Goal: Find specific page/section: Find specific page/section

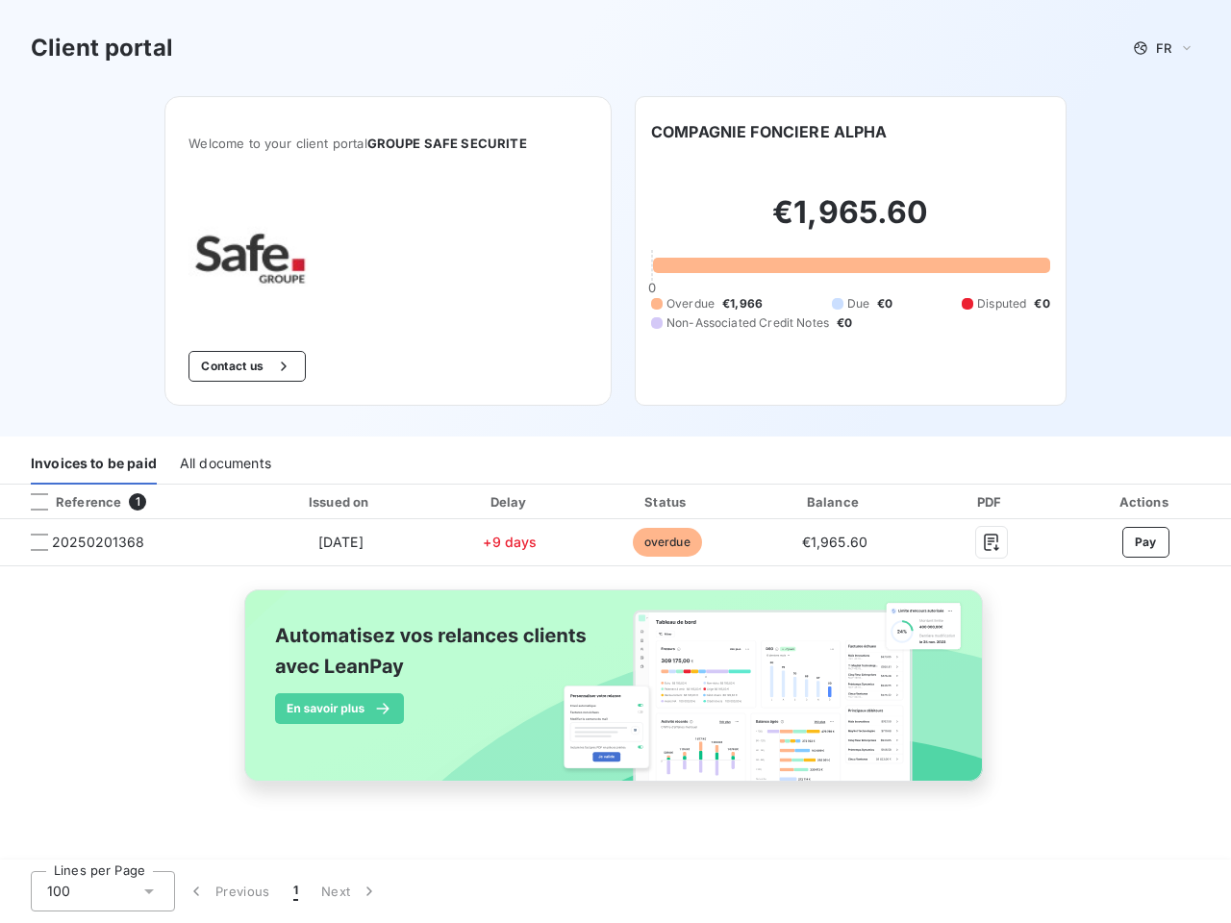
click at [615, 462] on div "Invoices to be paid All documents" at bounding box center [615, 464] width 1231 height 40
click at [1164, 48] on span "FR" at bounding box center [1163, 47] width 15 height 15
click at [244, 366] on button "Contact us" at bounding box center [246, 366] width 116 height 31
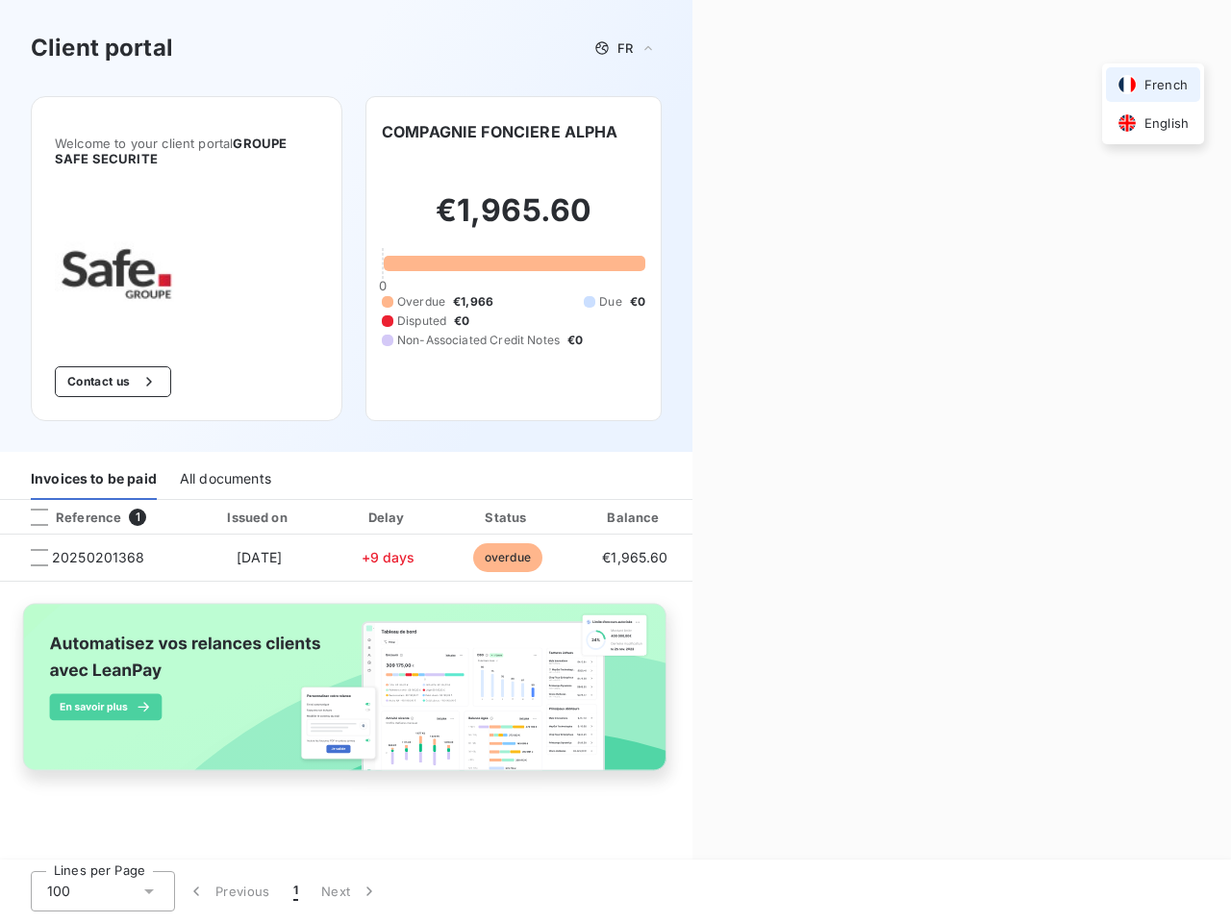
click at [769, 132] on div "Contact us Fill out the form below, and a member of our team will get back to y…" at bounding box center [961, 461] width 539 height 923
click at [93, 464] on div "Invoices to be paid" at bounding box center [94, 480] width 126 height 40
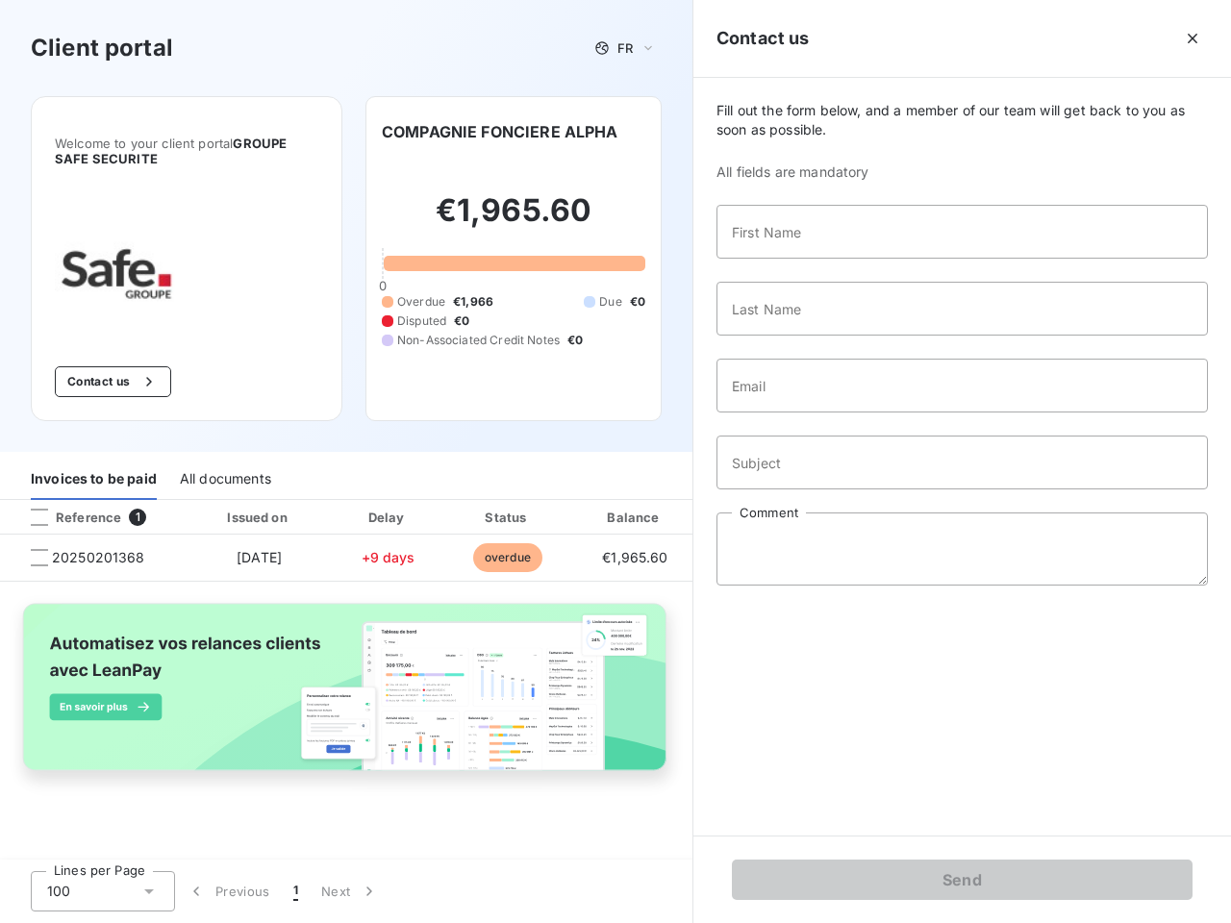
click at [224, 464] on div "All documents" at bounding box center [225, 480] width 91 height 40
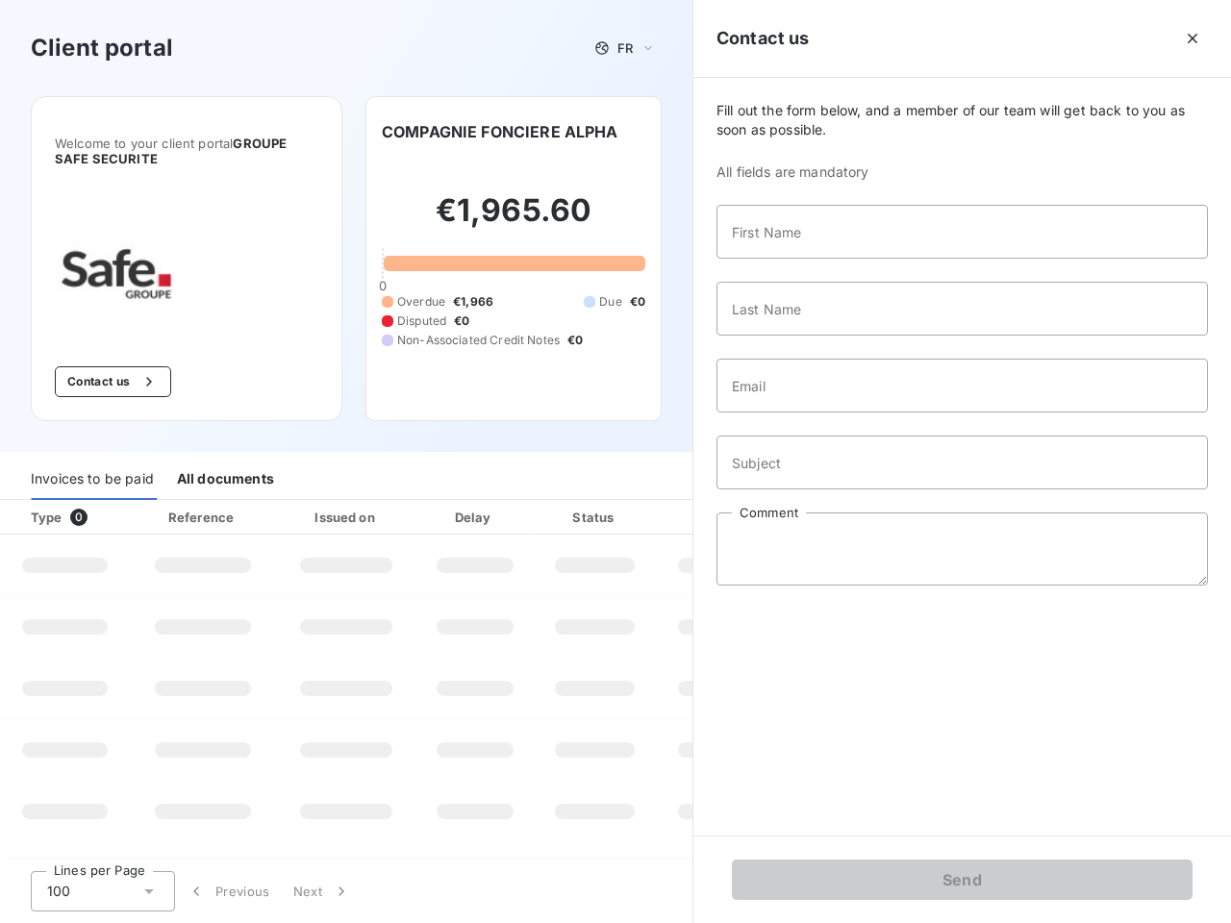
click at [123, 502] on th "Type 0" at bounding box center [65, 517] width 130 height 35
click at [39, 502] on th "Type 0" at bounding box center [65, 517] width 130 height 35
click at [339, 502] on th "Issued on" at bounding box center [346, 517] width 140 height 35
click at [510, 502] on th "Delay" at bounding box center [474, 517] width 117 height 35
